Goal: Purchase product/service

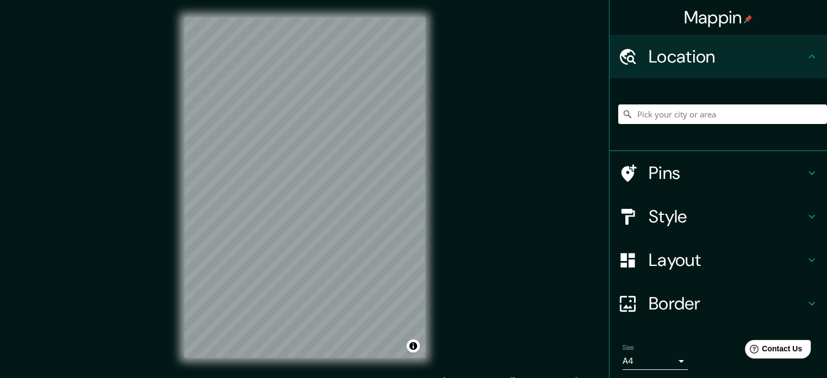
click at [794, 256] on h4 "Layout" at bounding box center [726, 260] width 157 height 22
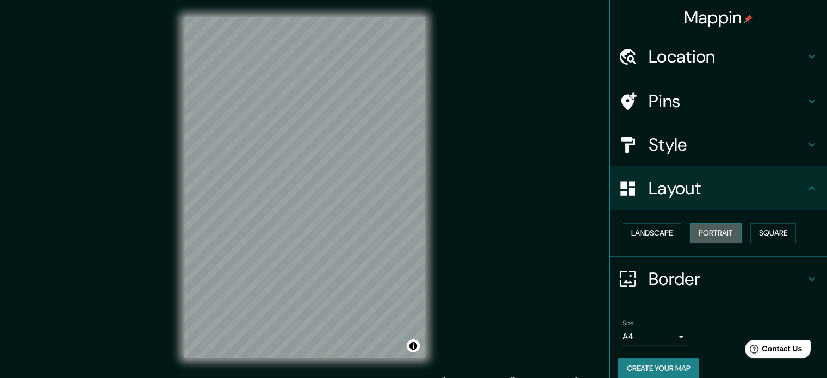
click at [720, 236] on button "Portrait" at bounding box center [716, 233] width 52 height 20
click at [758, 236] on button "Square" at bounding box center [773, 233] width 46 height 20
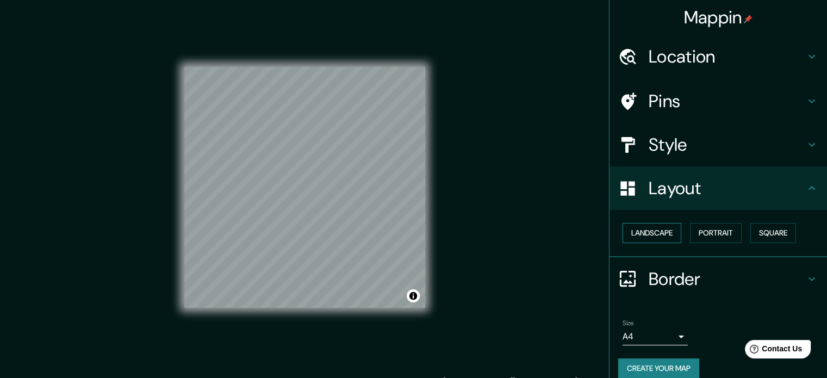
click at [661, 238] on button "Landscape" at bounding box center [651, 233] width 59 height 20
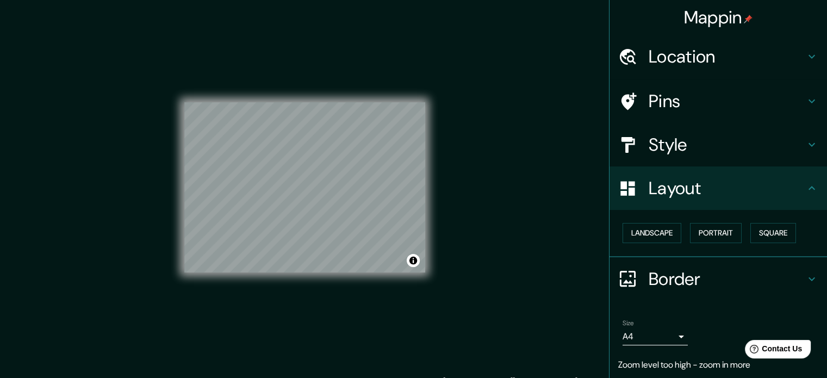
click at [471, 210] on div "Mappin Location Pins Style Layout Landscape Portrait Square Border Choose a bor…" at bounding box center [413, 196] width 827 height 392
click at [757, 151] on h4 "Style" at bounding box center [726, 145] width 157 height 22
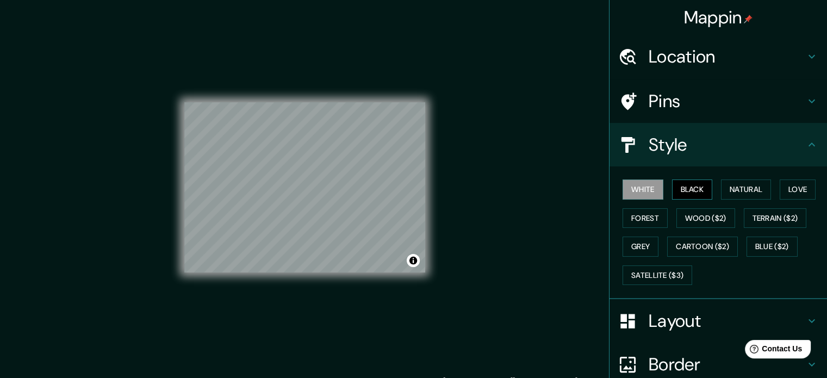
click at [680, 189] on button "Black" at bounding box center [692, 189] width 41 height 20
click at [732, 191] on button "Natural" at bounding box center [746, 189] width 50 height 20
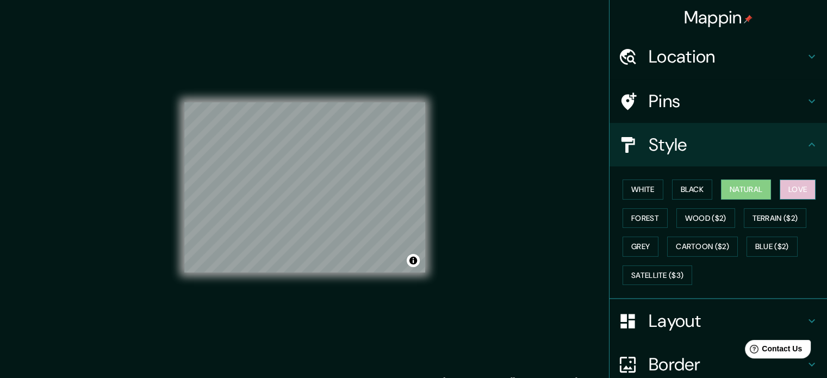
click at [782, 193] on button "Love" at bounding box center [797, 189] width 36 height 20
click at [636, 214] on button "Forest" at bounding box center [644, 218] width 45 height 20
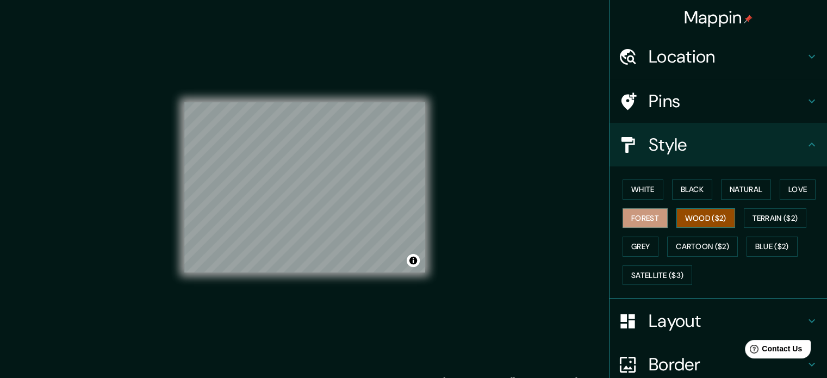
drag, startPoint x: 683, startPoint y: 217, endPoint x: 689, endPoint y: 219, distance: 6.4
click at [685, 217] on button "Wood ($2)" at bounding box center [705, 218] width 59 height 20
click at [636, 248] on button "Grey" at bounding box center [640, 246] width 36 height 20
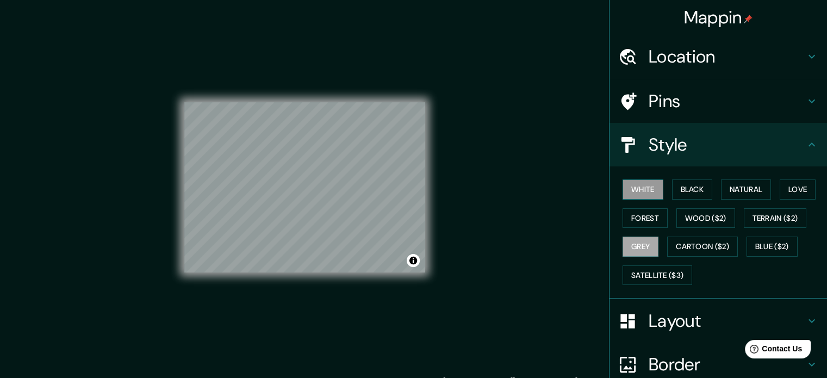
click at [639, 189] on button "White" at bounding box center [642, 189] width 41 height 20
click at [646, 273] on button "Satellite ($3)" at bounding box center [657, 275] width 70 height 20
click at [636, 186] on button "White" at bounding box center [642, 189] width 41 height 20
click at [763, 150] on h4 "Style" at bounding box center [726, 145] width 157 height 22
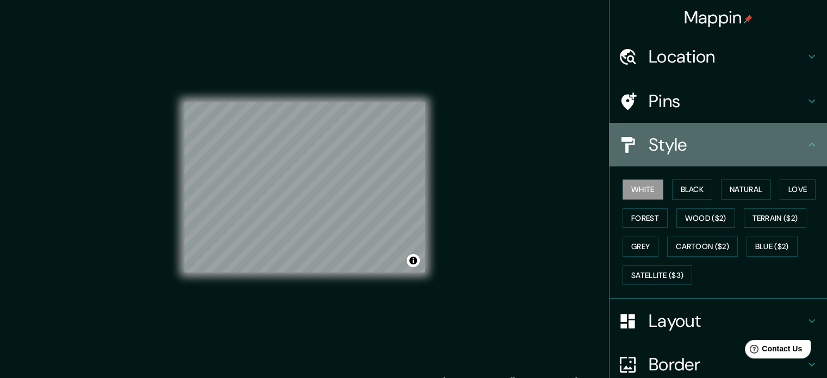
click at [807, 154] on div "Style" at bounding box center [717, 144] width 217 height 43
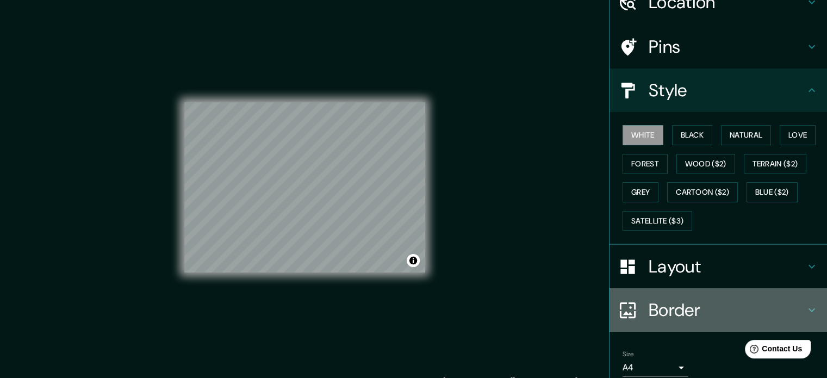
click at [787, 302] on h4 "Border" at bounding box center [726, 310] width 157 height 22
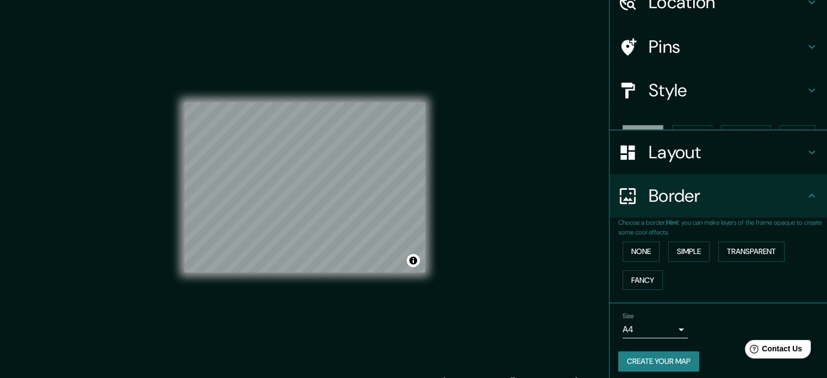
scroll to position [41, 0]
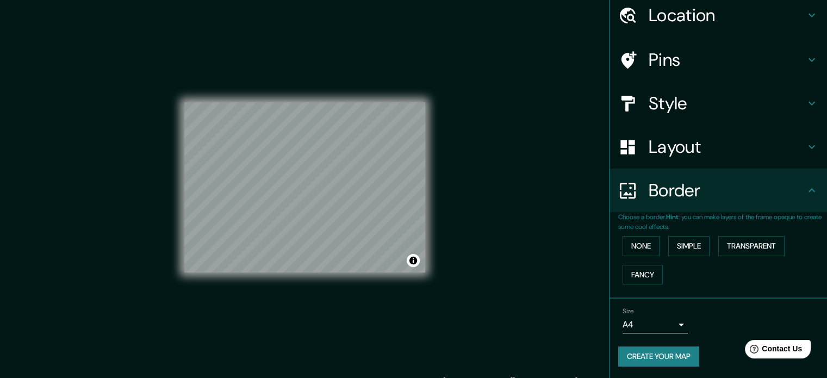
drag, startPoint x: 791, startPoint y: 216, endPoint x: 796, endPoint y: 204, distance: 12.7
click at [791, 215] on p "Choose a border. Hint : you can make layers of the frame opaque to create some …" at bounding box center [722, 222] width 209 height 20
click at [805, 195] on icon at bounding box center [811, 190] width 13 height 13
click at [795, 149] on div "Layout" at bounding box center [717, 146] width 217 height 43
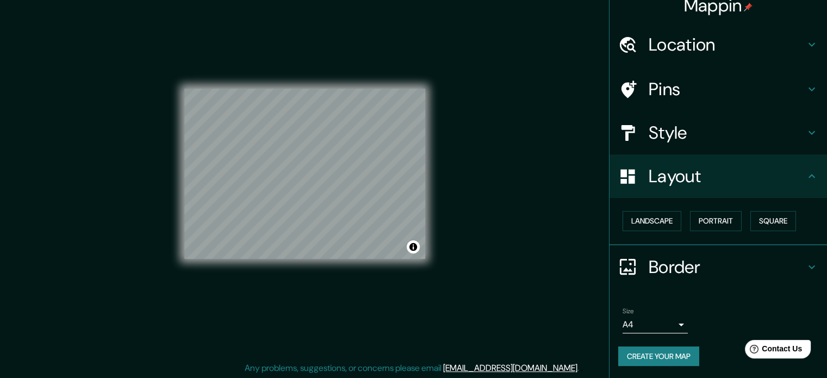
scroll to position [14, 0]
click at [665, 358] on button "Create your map" at bounding box center [658, 356] width 81 height 20
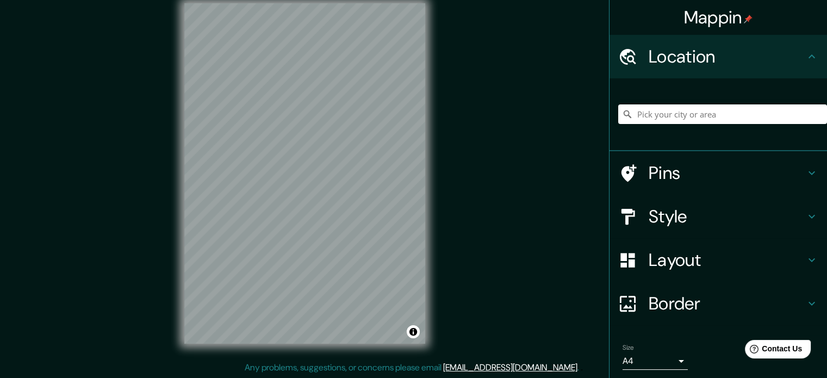
click at [671, 355] on body "Mappin Location Pins Style Layout Border Choose a border. Hint : you can make l…" at bounding box center [413, 175] width 827 height 378
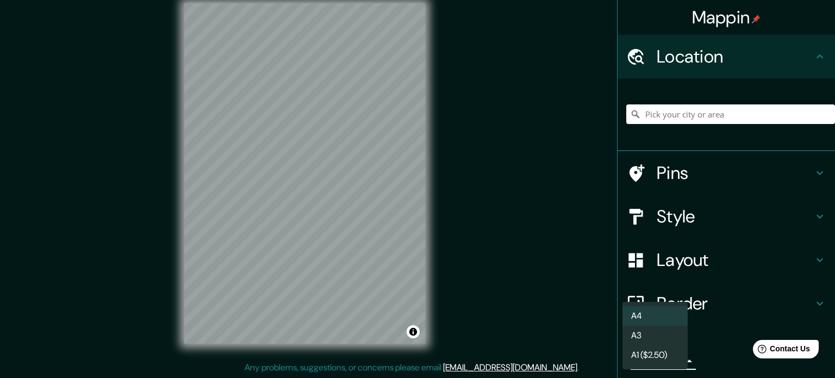
click at [702, 352] on div at bounding box center [417, 189] width 835 height 378
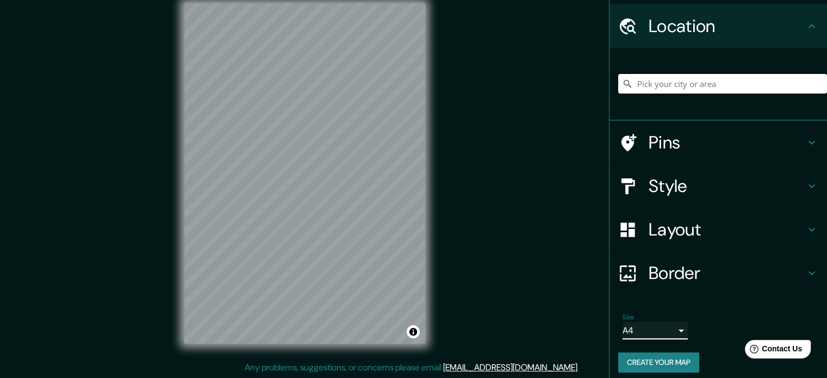
scroll to position [37, 0]
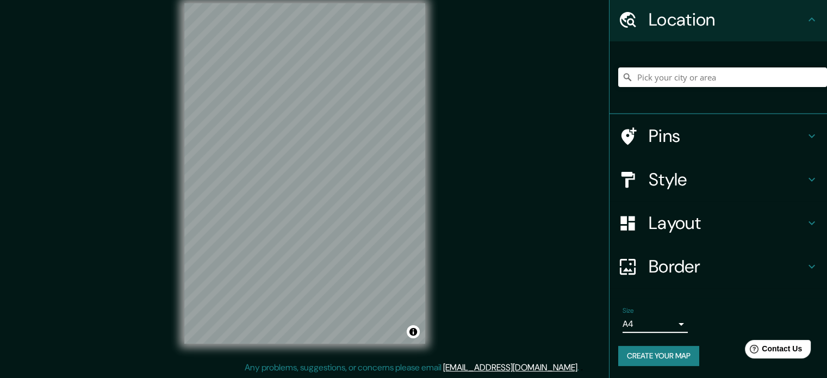
click at [681, 360] on button "Create your map" at bounding box center [658, 356] width 81 height 20
